Goal: Transaction & Acquisition: Purchase product/service

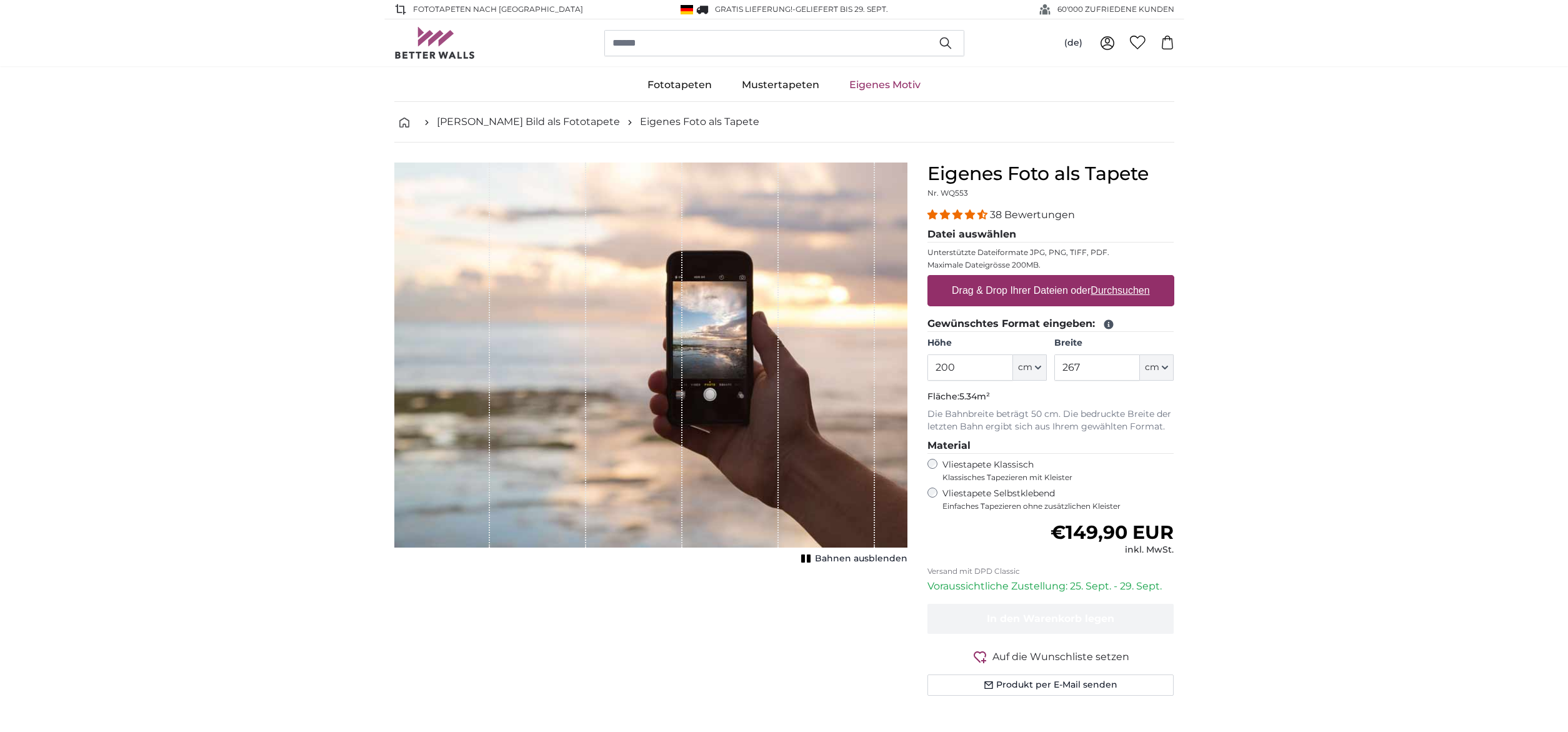
drag, startPoint x: 943, startPoint y: 367, endPoint x: 968, endPoint y: 367, distance: 25.0
click at [968, 367] on input "200" at bounding box center [970, 367] width 86 height 26
type input "230"
drag, startPoint x: 1063, startPoint y: 366, endPoint x: 1106, endPoint y: 366, distance: 43.0
click at [1106, 366] on input "267" at bounding box center [1096, 367] width 86 height 26
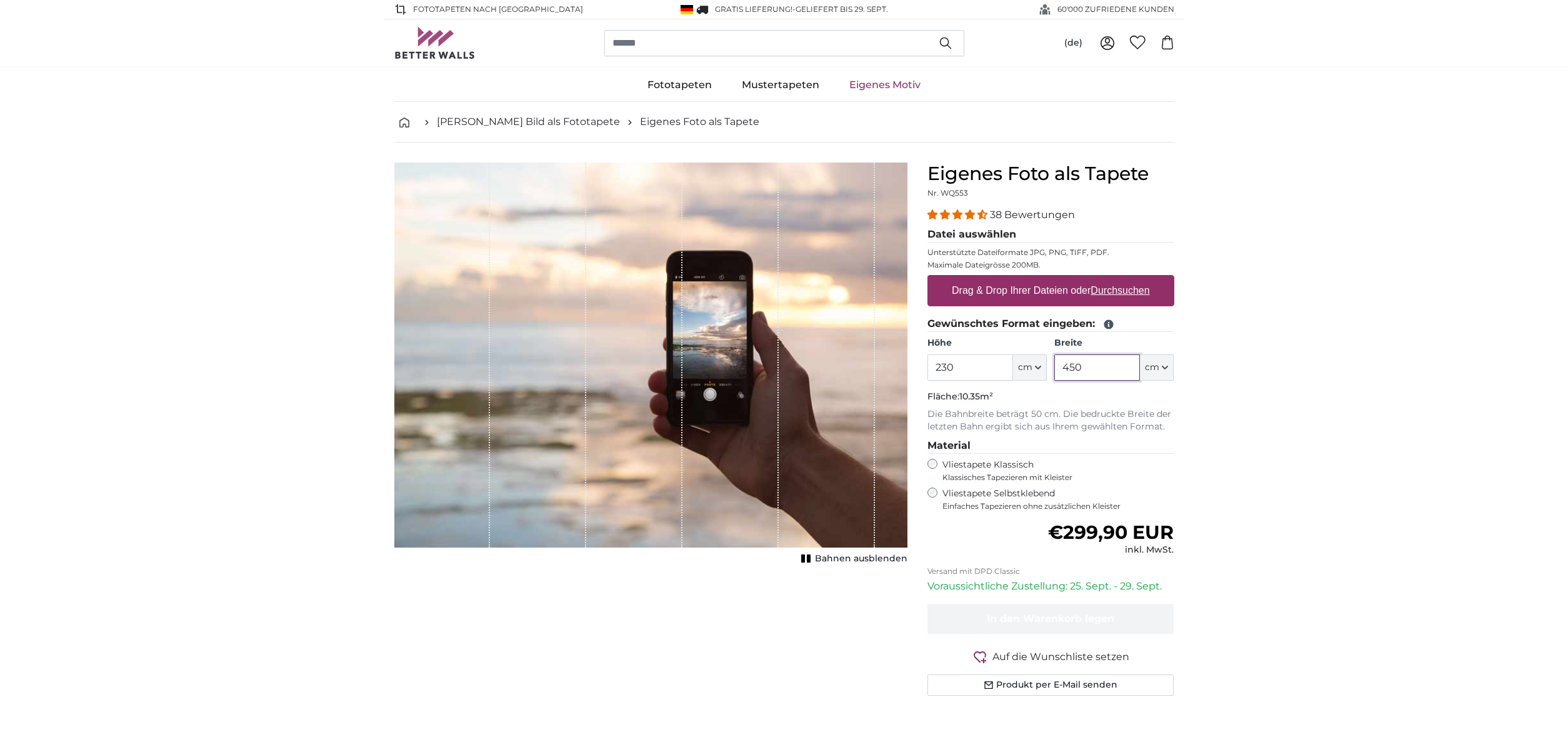
type input "450"
click at [962, 495] on label "Vliestapete Selbstklebend Einfaches Tapezieren ohne zusätzlichen Kleister" at bounding box center [1058, 500] width 232 height 24
